Goal: Navigation & Orientation: Find specific page/section

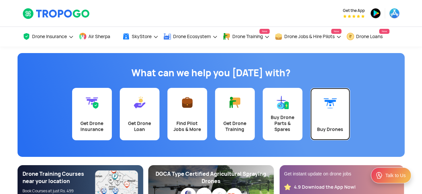
click at [338, 130] on div "Buy Drones" at bounding box center [331, 129] width 32 height 6
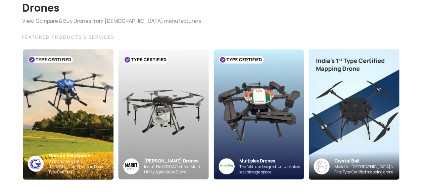
scroll to position [66, 0]
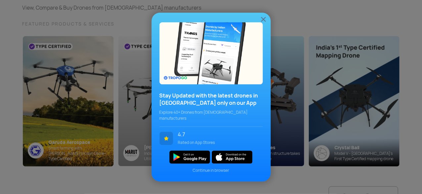
click at [264, 23] on img at bounding box center [264, 19] width 8 height 8
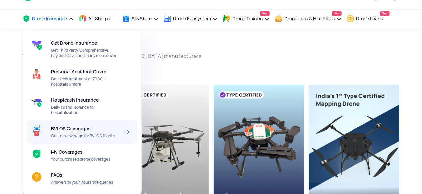
scroll to position [0, 0]
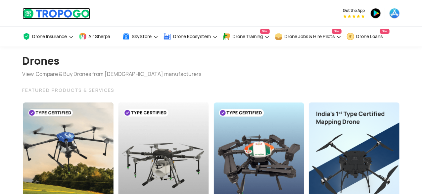
click at [60, 13] on img at bounding box center [57, 13] width 68 height 11
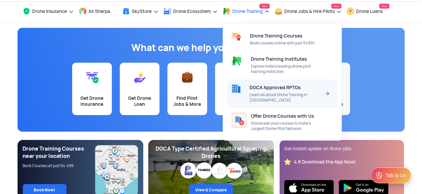
scroll to position [99, 0]
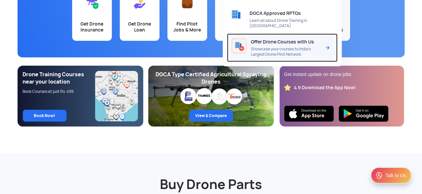
click at [269, 39] on span "Offer Drone Courses with Us" at bounding box center [282, 41] width 63 height 5
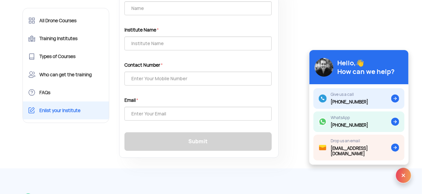
scroll to position [85, 0]
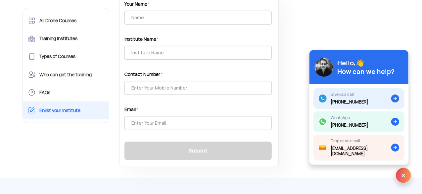
click at [404, 175] on img at bounding box center [404, 175] width 16 height 16
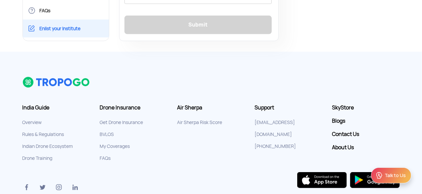
scroll to position [217, 0]
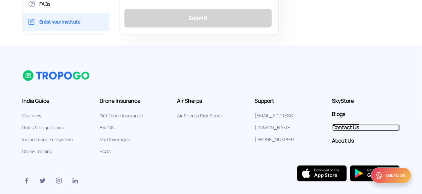
click at [348, 125] on link "Contact Us" at bounding box center [366, 127] width 68 height 7
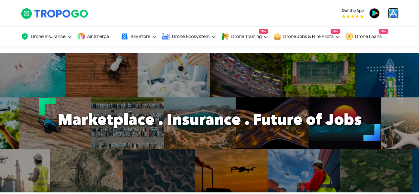
click at [395, 11] on img at bounding box center [393, 13] width 11 height 11
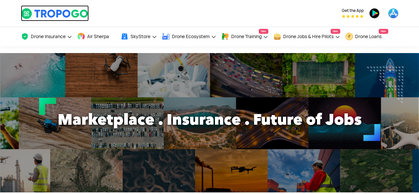
click at [46, 15] on img at bounding box center [55, 13] width 68 height 11
